Goal: Task Accomplishment & Management: Manage account settings

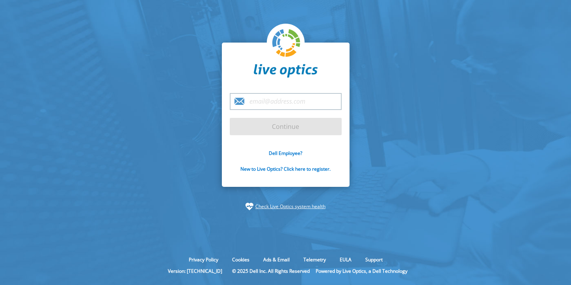
click at [264, 102] on input "email" at bounding box center [286, 101] width 112 height 17
type input "[PERSON_NAME][EMAIL_ADDRESS][DOMAIN_NAME]"
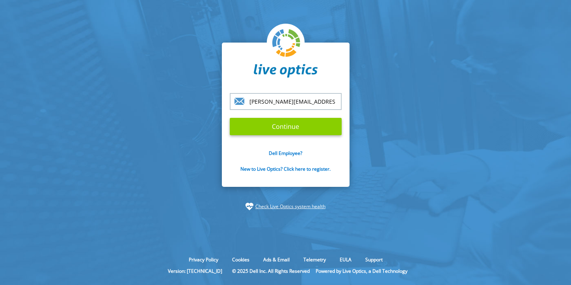
click at [300, 127] on input "Continue" at bounding box center [286, 126] width 112 height 17
click at [284, 127] on input "Continue" at bounding box center [286, 126] width 112 height 17
click at [290, 128] on input "Continue" at bounding box center [286, 126] width 112 height 17
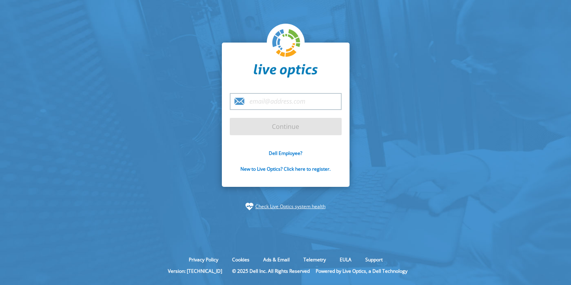
click at [282, 104] on input "email" at bounding box center [286, 101] width 112 height 17
type input "[PERSON_NAME][EMAIL_ADDRESS][DOMAIN_NAME]"
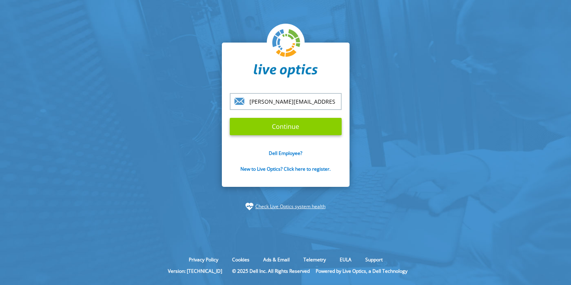
click at [299, 126] on input "Continue" at bounding box center [286, 126] width 112 height 17
click at [291, 126] on input "Continue" at bounding box center [286, 126] width 112 height 17
click at [288, 125] on input "Continue" at bounding box center [286, 126] width 112 height 17
click at [299, 128] on input "Continue" at bounding box center [286, 126] width 112 height 17
click at [318, 169] on link "New to Live Optics? Click here to register." at bounding box center [285, 169] width 90 height 7
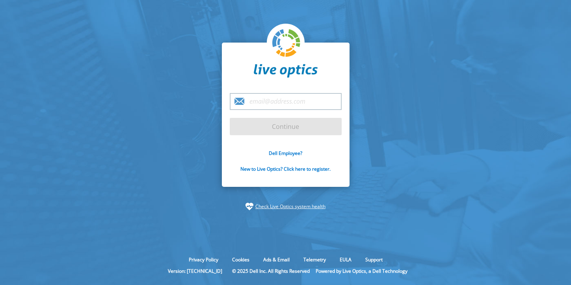
click at [256, 101] on input "email" at bounding box center [286, 101] width 112 height 17
type input "[PERSON_NAME][EMAIL_ADDRESS][DOMAIN_NAME]"
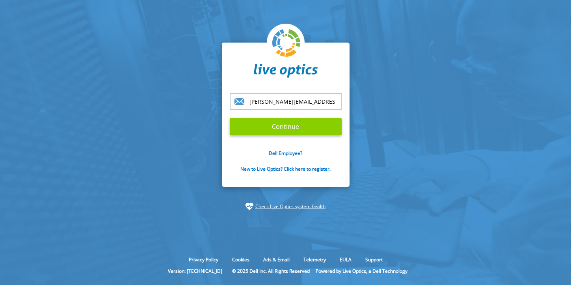
click at [294, 126] on input "Continue" at bounding box center [286, 126] width 112 height 17
click at [277, 127] on input "Continue" at bounding box center [286, 126] width 112 height 17
